Goal: Check status: Check status

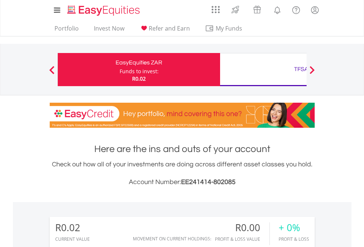
click at [120, 70] on div "Funds to invest:" at bounding box center [139, 71] width 39 height 7
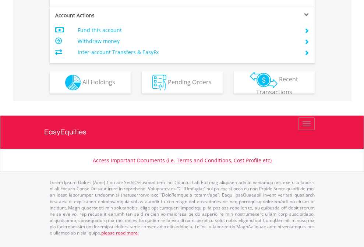
scroll to position [690, 0]
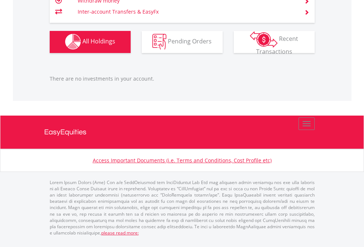
scroll to position [71, 115]
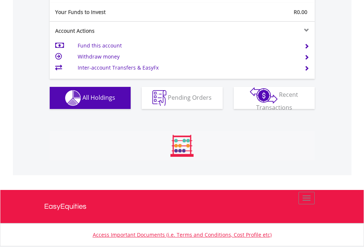
scroll to position [71, 115]
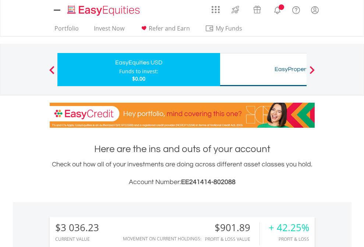
scroll to position [549, 0]
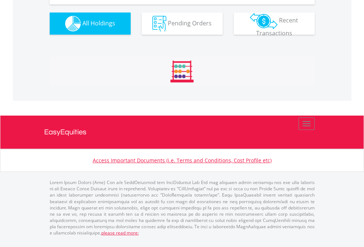
scroll to position [818, 0]
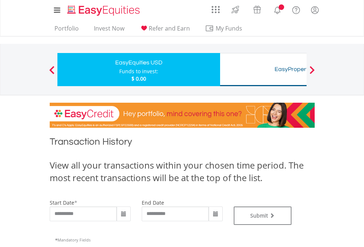
type input "**********"
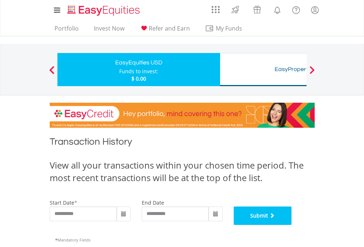
click at [292, 225] on button "Submit" at bounding box center [263, 215] width 58 height 18
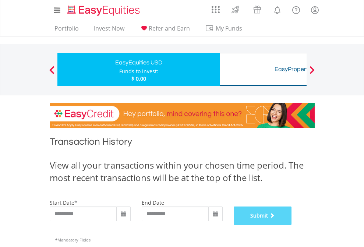
scroll to position [298, 0]
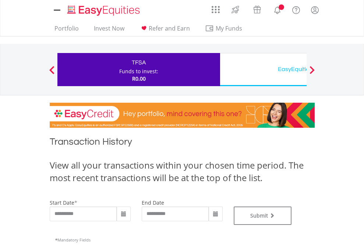
type input "**********"
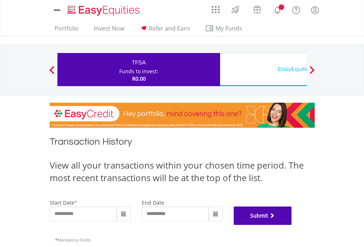
click at [292, 225] on button "Submit" at bounding box center [263, 215] width 58 height 18
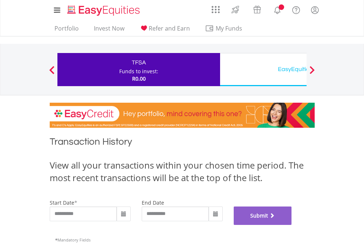
scroll to position [298, 0]
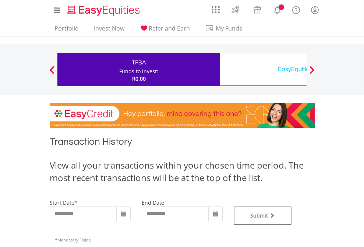
click at [263, 70] on div "EasyEquities USD" at bounding box center [300, 69] width 153 height 10
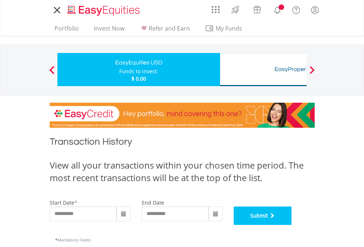
click at [292, 225] on button "Submit" at bounding box center [263, 215] width 58 height 18
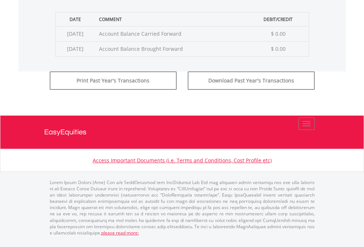
scroll to position [298, 0]
